Goal: Task Accomplishment & Management: Manage account settings

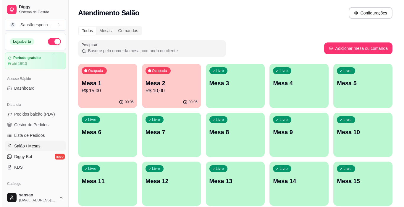
scroll to position [59, 0]
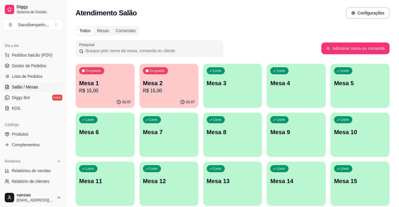
click at [189, 86] on p "Mesa 2" at bounding box center [169, 83] width 52 height 8
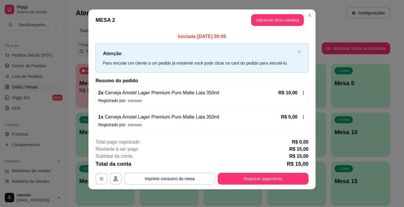
scroll to position [5, 0]
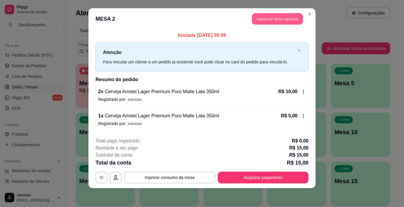
click at [269, 16] on button "Adicionar itens na mesa" at bounding box center [277, 19] width 51 height 12
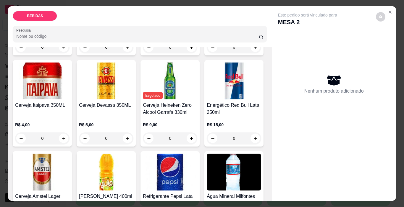
scroll to position [118, 0]
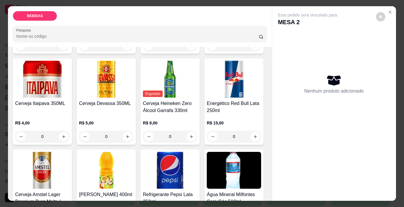
click at [69, 156] on img at bounding box center [42, 170] width 54 height 37
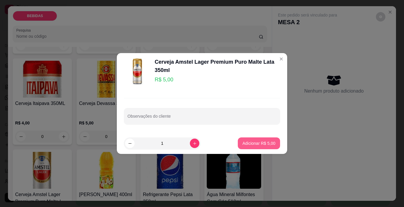
click at [259, 142] on p "Adicionar R$ 5,00" at bounding box center [258, 144] width 33 height 6
type input "1"
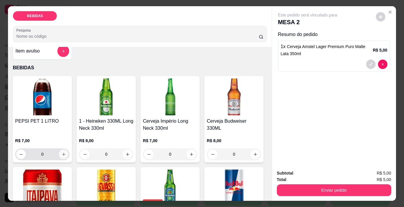
scroll to position [0, 0]
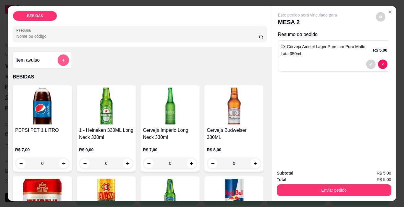
click at [62, 61] on button "add-separate-item" at bounding box center [64, 61] width 12 height 12
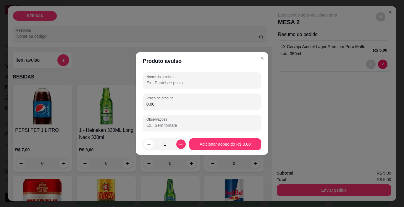
click at [181, 80] on input "Nome do produto" at bounding box center [201, 83] width 111 height 6
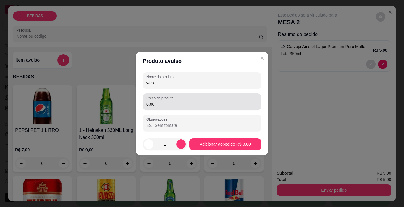
type input "wisk"
click at [175, 102] on input "0,00" at bounding box center [201, 104] width 111 height 6
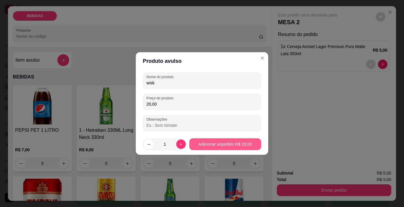
type input "20,00"
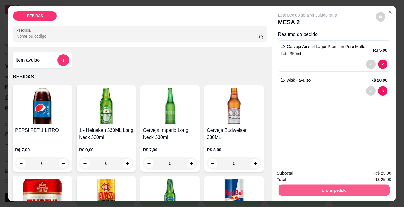
click at [356, 185] on button "Enviar pedido" at bounding box center [333, 191] width 111 height 12
click at [369, 170] on button "Enviar pedido" at bounding box center [375, 173] width 33 height 11
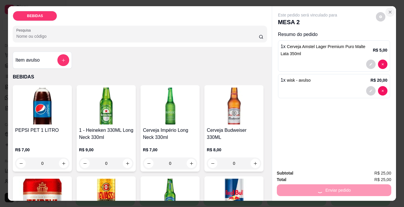
click at [389, 10] on icon "Close" at bounding box center [389, 12] width 5 height 5
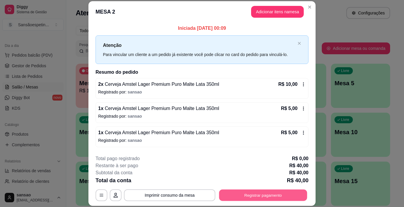
click at [257, 197] on button "Registrar pagamento" at bounding box center [263, 196] width 88 height 12
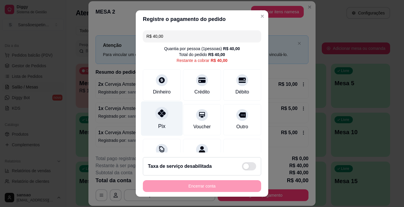
click at [159, 121] on div "Pix" at bounding box center [162, 119] width 42 height 35
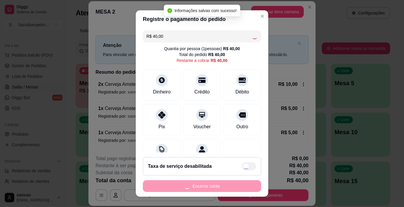
type input "R$ 0,00"
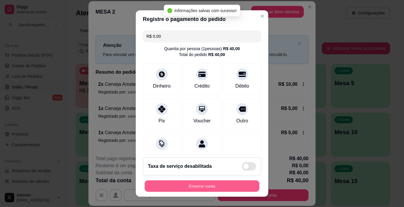
click at [215, 186] on button "Encerrar conta" at bounding box center [201, 187] width 115 height 12
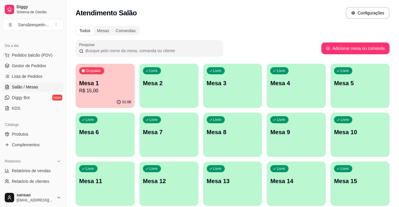
click at [108, 81] on p "Mesa 1" at bounding box center [105, 83] width 52 height 8
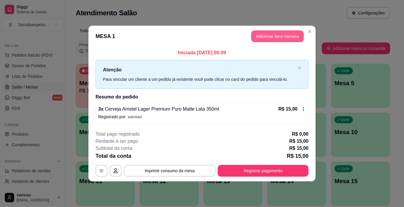
click at [292, 38] on button "Adicionar itens na mesa" at bounding box center [277, 36] width 53 height 12
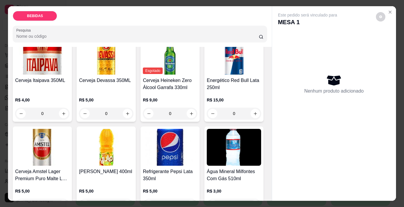
scroll to position [207, 0]
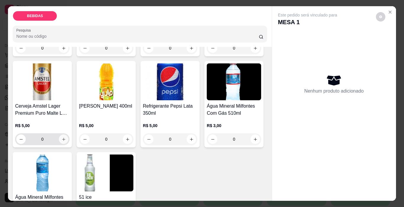
click at [66, 137] on icon "increase-product-quantity" at bounding box center [63, 139] width 4 height 4
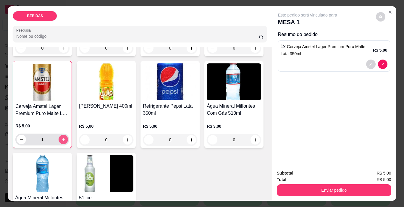
click at [66, 138] on icon "increase-product-quantity" at bounding box center [63, 140] width 4 height 4
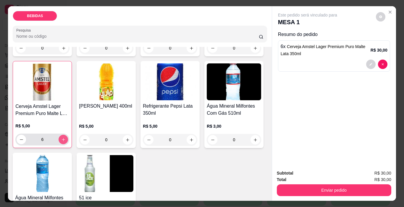
click at [66, 138] on icon "increase-product-quantity" at bounding box center [63, 140] width 4 height 4
click at [24, 138] on icon "decrease-product-quantity" at bounding box center [21, 140] width 4 height 4
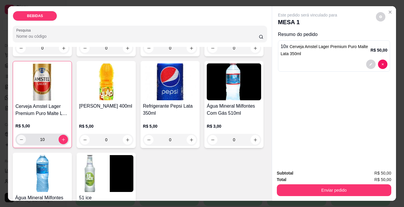
type input "9"
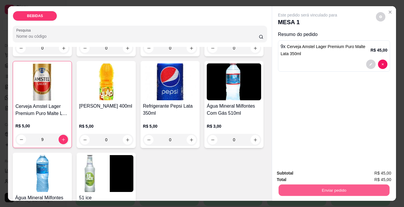
click at [280, 185] on button "Enviar pedido" at bounding box center [333, 191] width 111 height 12
click at [366, 177] on button "Enviar pedido" at bounding box center [375, 173] width 33 height 11
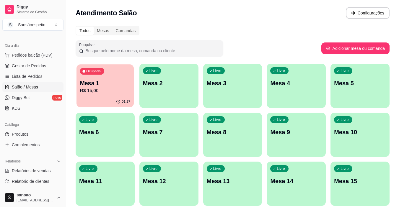
click at [121, 80] on p "Mesa 1" at bounding box center [105, 83] width 51 height 8
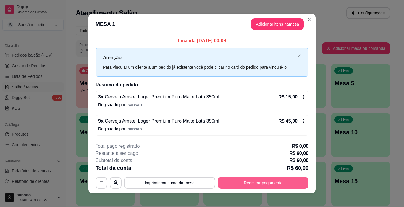
click at [228, 185] on button "Registrar pagamento" at bounding box center [262, 183] width 91 height 12
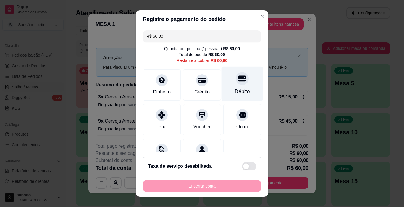
click at [236, 84] on div at bounding box center [241, 78] width 13 height 13
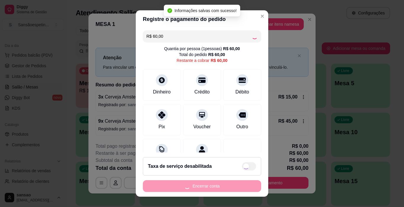
type input "R$ 0,00"
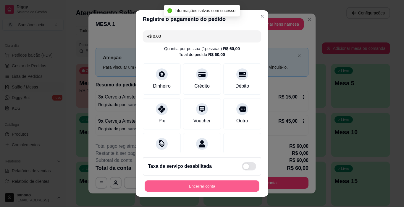
click at [195, 188] on button "Encerrar conta" at bounding box center [201, 187] width 115 height 12
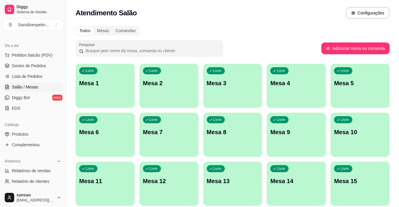
click at [191, 119] on div "Livre Mesa 7" at bounding box center [168, 131] width 59 height 37
click at [30, 64] on span "Gestor de Pedidos" at bounding box center [29, 66] width 34 height 6
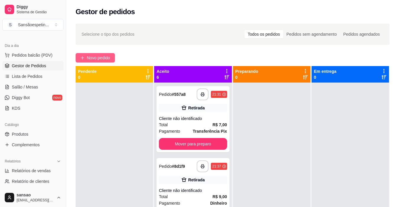
click at [84, 59] on icon "plus" at bounding box center [82, 58] width 4 height 4
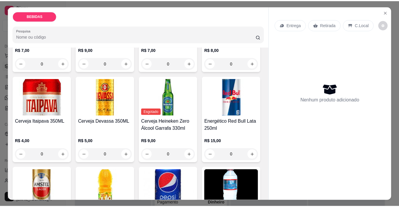
scroll to position [118, 0]
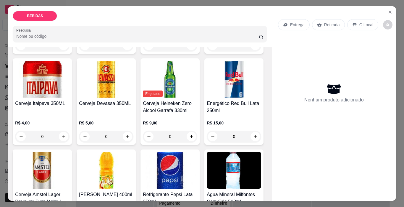
click at [69, 153] on img at bounding box center [42, 170] width 54 height 37
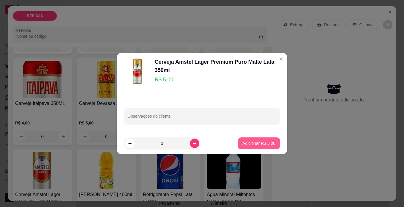
click at [269, 140] on button "Adicionar R$ 5,00" at bounding box center [259, 144] width 42 height 12
type input "1"
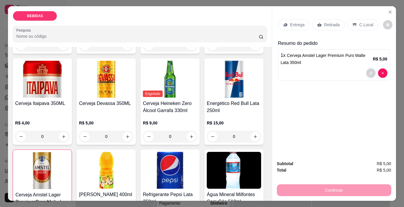
click at [336, 22] on p "Retirada" at bounding box center [332, 25] width 16 height 6
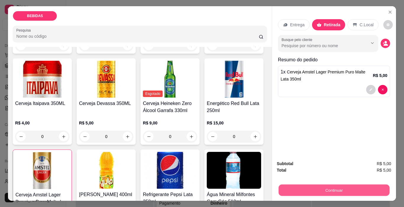
click at [333, 189] on button "Continuar" at bounding box center [333, 191] width 111 height 12
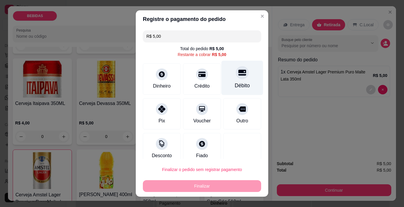
click at [238, 77] on icon at bounding box center [242, 73] width 8 height 8
type input "R$ 0,00"
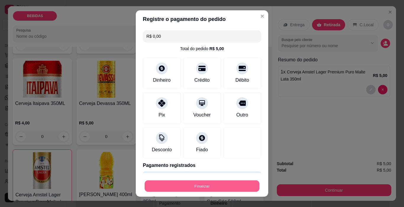
click at [231, 187] on button "Finalizar" at bounding box center [201, 187] width 115 height 12
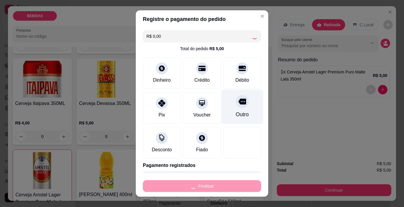
type input "0"
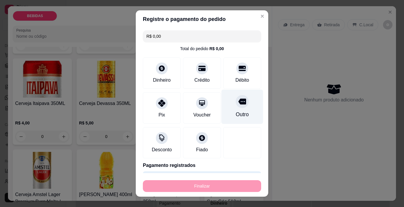
type input "-R$ 5,00"
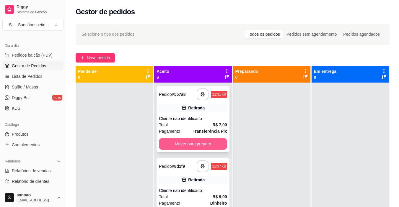
click at [197, 146] on button "Mover para preparo" at bounding box center [193, 144] width 68 height 12
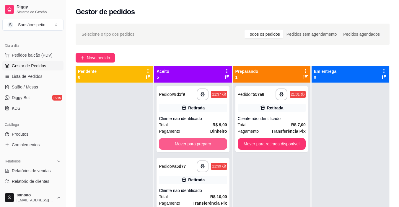
click at [197, 146] on button "Mover para preparo" at bounding box center [193, 144] width 68 height 12
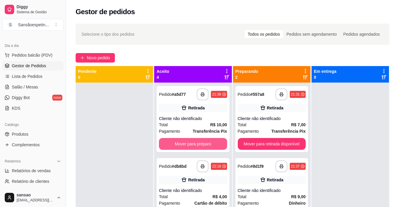
click at [197, 146] on button "Mover para preparo" at bounding box center [193, 144] width 68 height 12
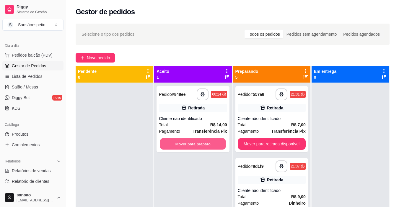
click at [197, 146] on button "Mover para preparo" at bounding box center [193, 145] width 66 height 12
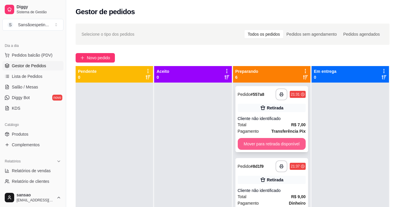
click at [249, 141] on button "Mover para retirada disponível" at bounding box center [272, 144] width 68 height 12
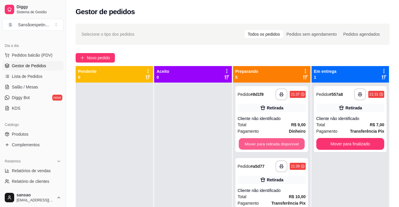
click at [249, 141] on button "Mover para retirada disponível" at bounding box center [272, 145] width 66 height 12
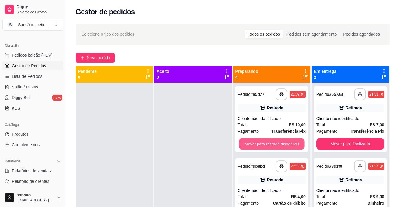
click at [249, 141] on button "Mover para retirada disponível" at bounding box center [272, 145] width 66 height 12
click at [249, 141] on button "Mover para retirada disponível" at bounding box center [272, 144] width 68 height 12
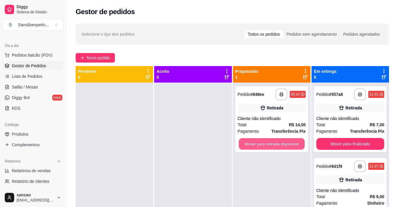
click at [249, 141] on button "Mover para retirada disponível" at bounding box center [272, 145] width 66 height 12
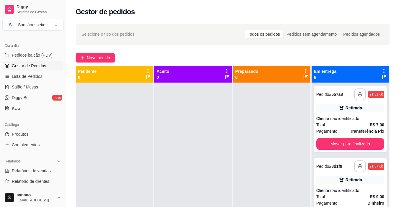
click at [249, 141] on div at bounding box center [271, 186] width 77 height 207
click at [341, 146] on button "Mover para finalizado" at bounding box center [350, 144] width 68 height 12
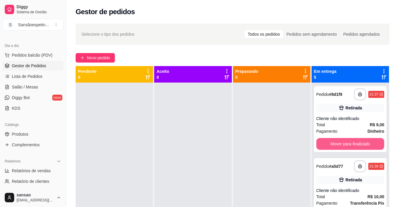
click at [341, 146] on button "Mover para finalizado" at bounding box center [350, 144] width 68 height 12
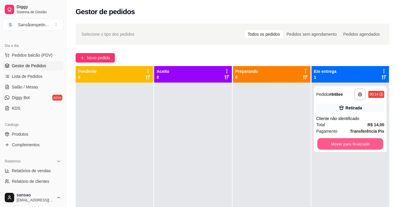
click at [341, 146] on button "Mover para finalizado" at bounding box center [350, 145] width 66 height 12
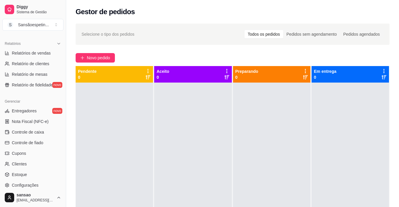
scroll to position [177, 0]
click at [42, 130] on span "Controle de caixa" at bounding box center [28, 132] width 32 height 6
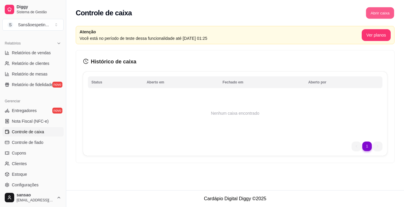
click at [377, 11] on button "Abrir caixa" at bounding box center [379, 13] width 28 height 12
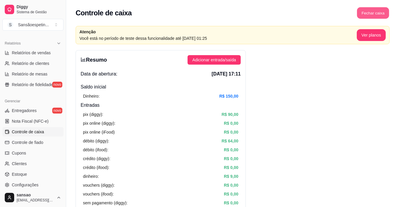
click at [368, 13] on button "Fechar caixa" at bounding box center [373, 13] width 32 height 12
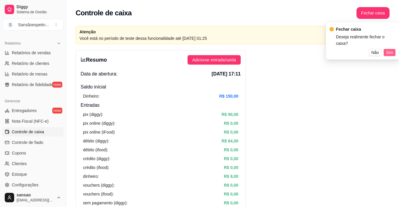
click at [392, 49] on span "Sim" at bounding box center [389, 52] width 7 height 7
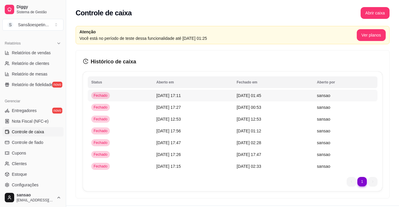
click at [195, 98] on td "[DATE] 17:11" at bounding box center [193, 96] width 80 height 12
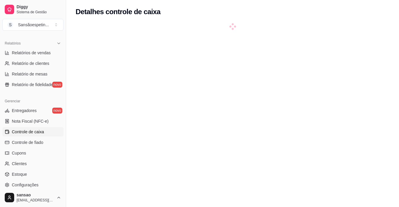
click at [36, 134] on span "Controle de caixa" at bounding box center [28, 132] width 32 height 6
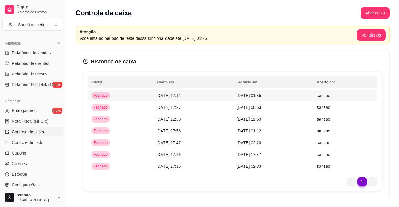
click at [256, 95] on span "[DATE] 01:45" at bounding box center [249, 95] width 25 height 5
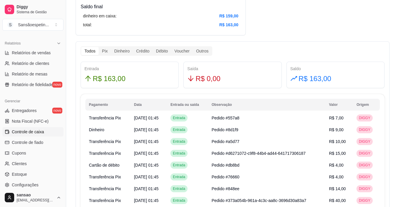
scroll to position [291, 0]
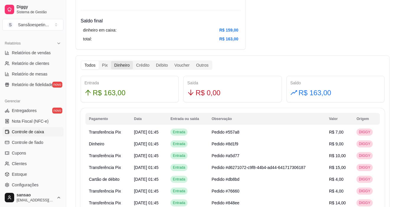
click at [123, 66] on div "Dinheiro" at bounding box center [122, 65] width 22 height 8
click at [111, 61] on input "Dinheiro" at bounding box center [111, 61] width 0 height 0
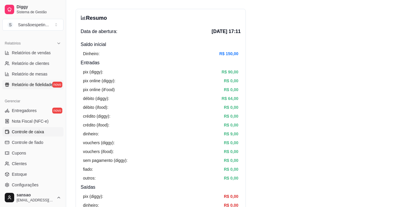
scroll to position [30, 0]
